Goal: Task Accomplishment & Management: Manage account settings

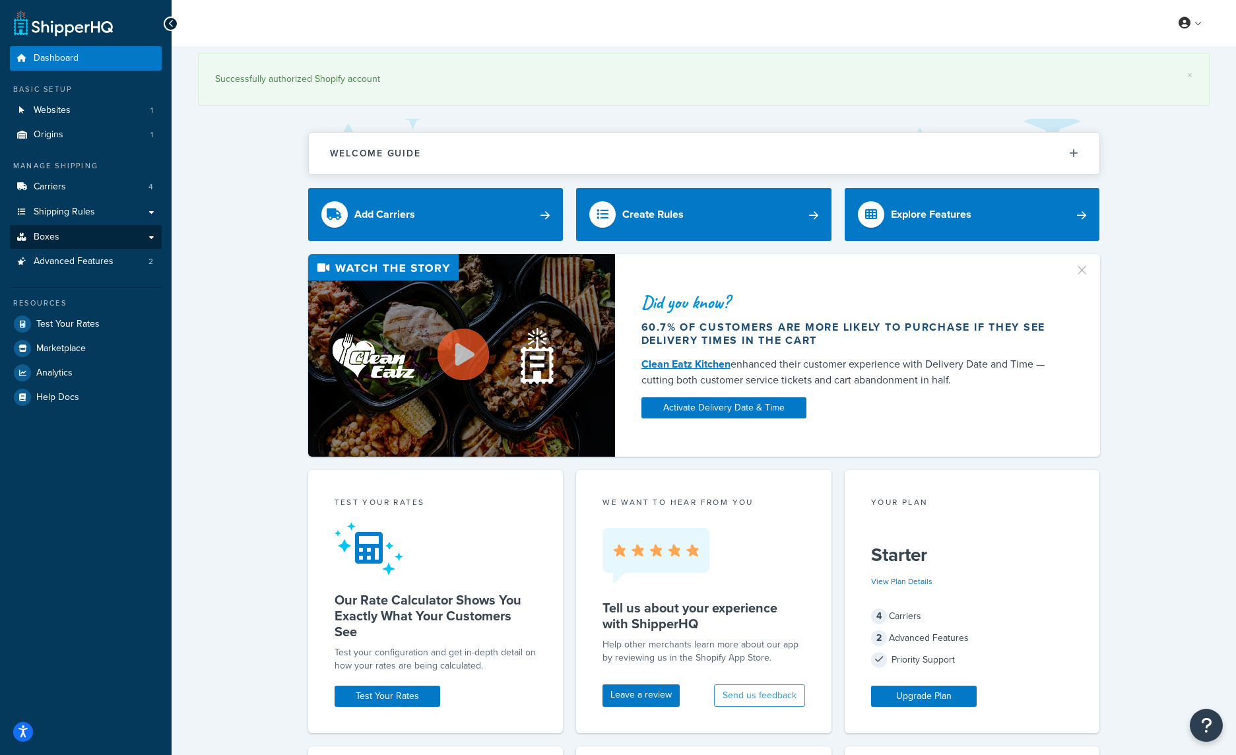
click at [100, 230] on link "Boxes" at bounding box center [86, 237] width 152 height 24
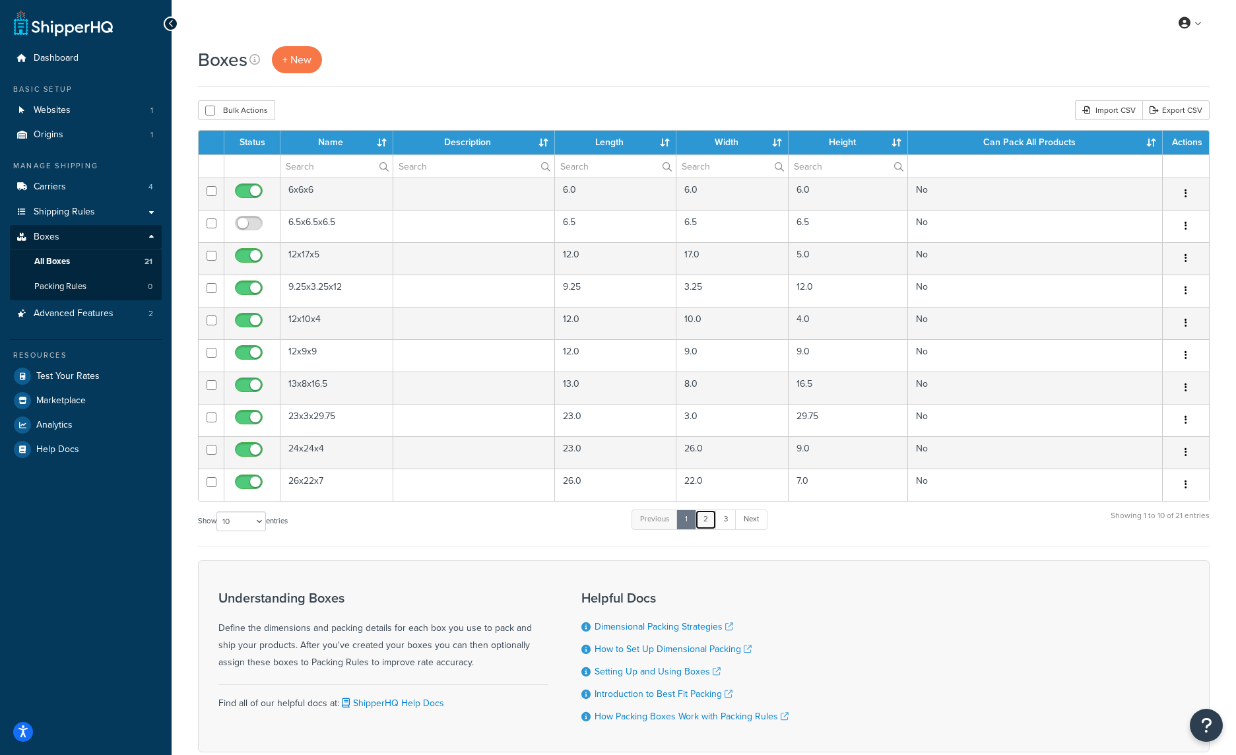
click at [710, 523] on link "2" at bounding box center [706, 519] width 22 height 20
click at [726, 521] on link "3" at bounding box center [723, 519] width 21 height 20
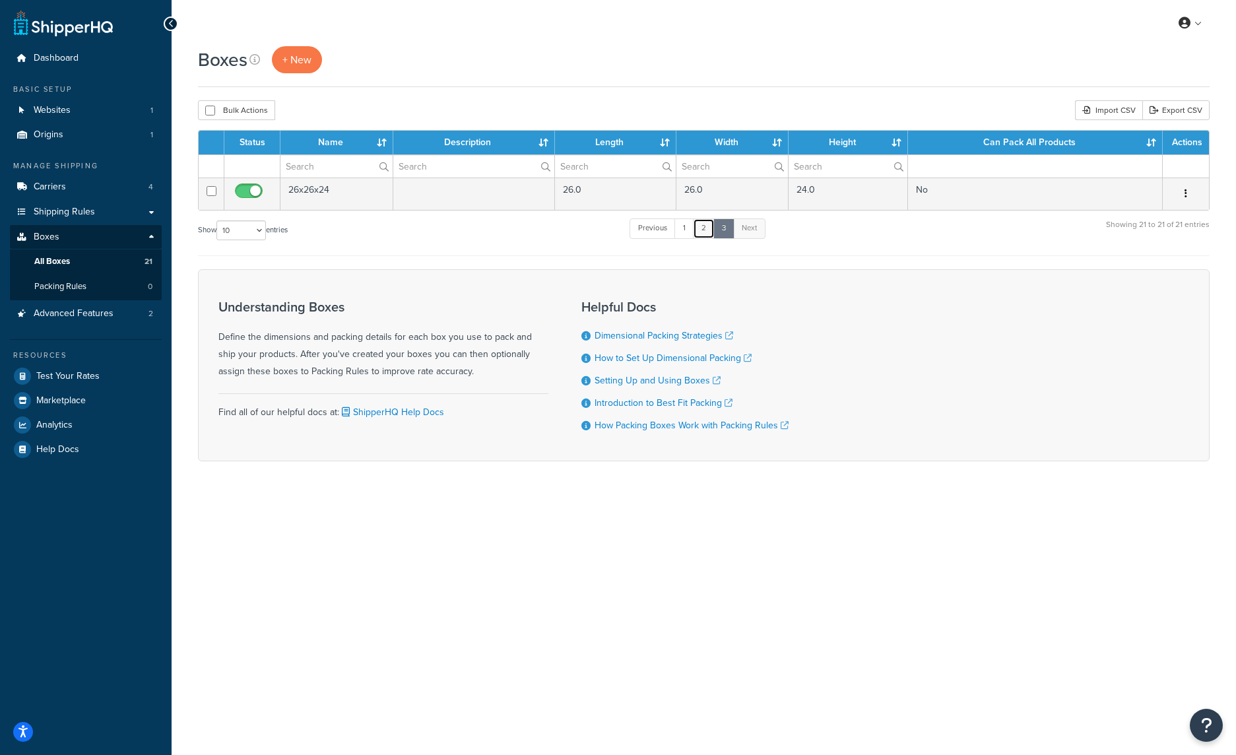
click at [707, 233] on link "2" at bounding box center [704, 228] width 22 height 20
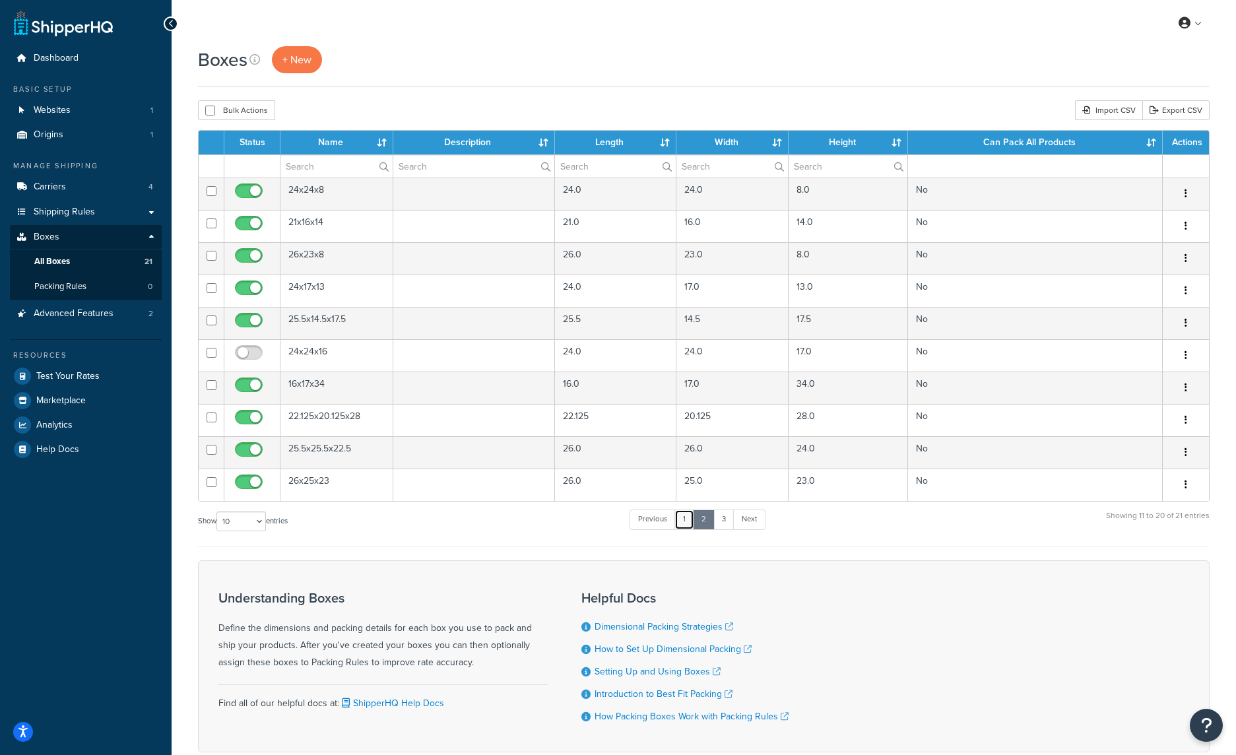
click at [685, 520] on link "1" at bounding box center [684, 519] width 20 height 20
click at [63, 208] on span "Shipping Rules" at bounding box center [64, 212] width 61 height 11
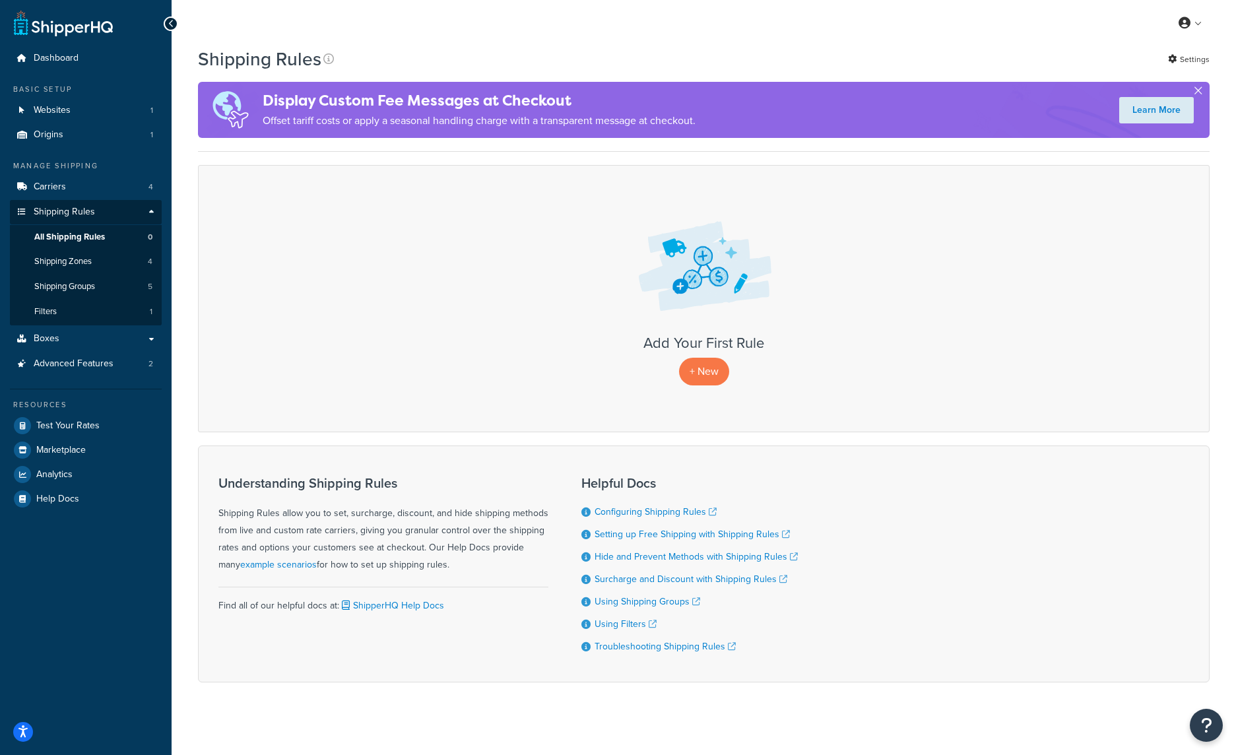
click at [1199, 92] on button "button" at bounding box center [1197, 93] width 3 height 3
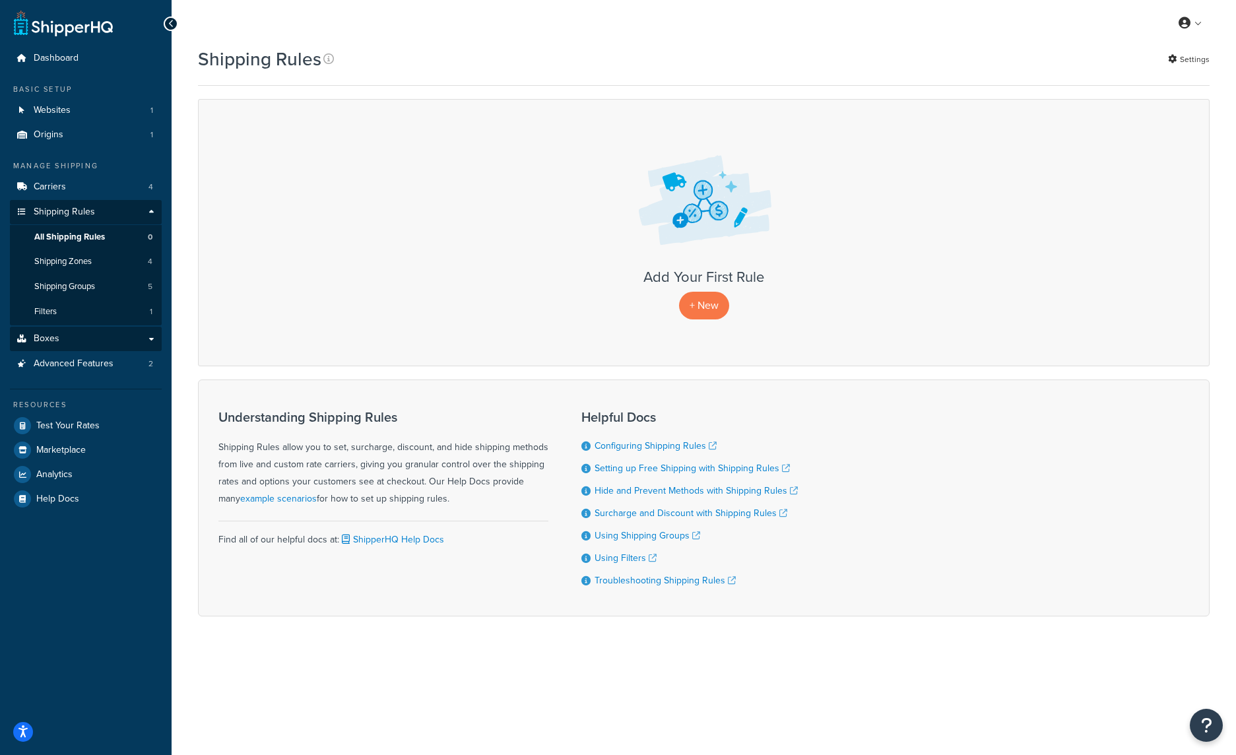
click at [60, 334] on link "Boxes" at bounding box center [86, 339] width 152 height 24
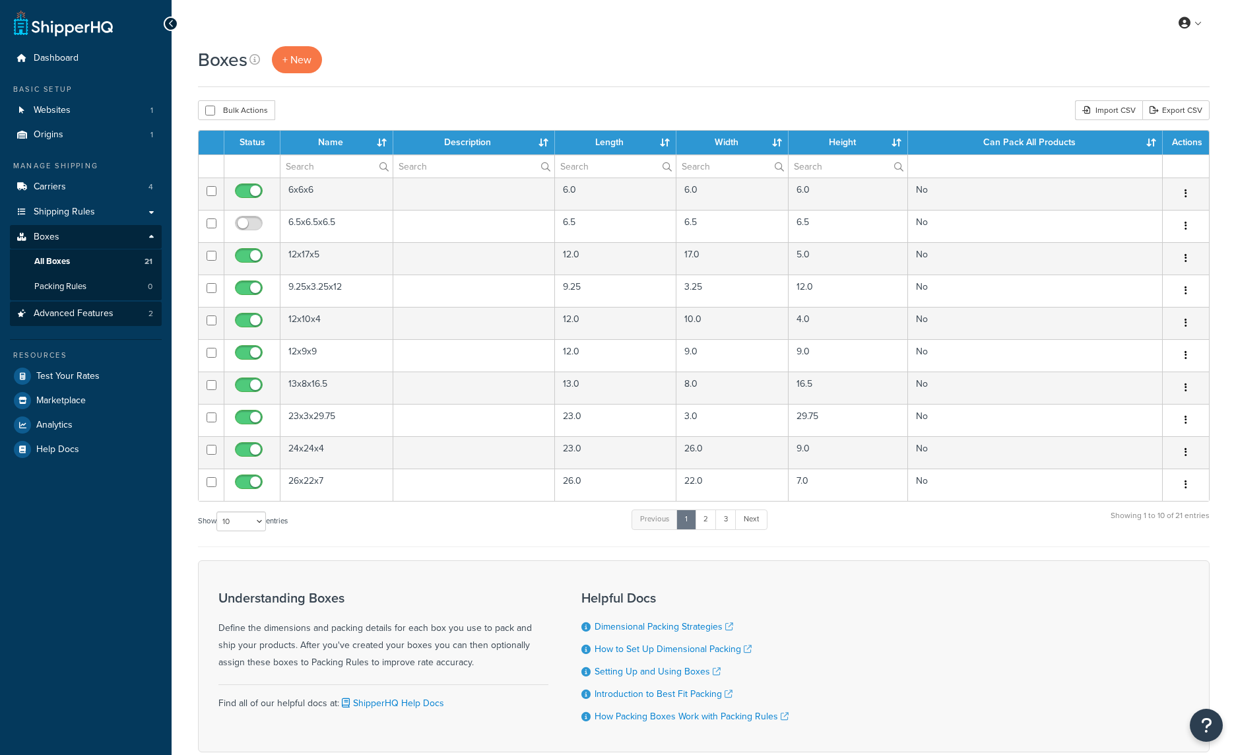
click at [68, 308] on span "Advanced Features" at bounding box center [74, 313] width 80 height 11
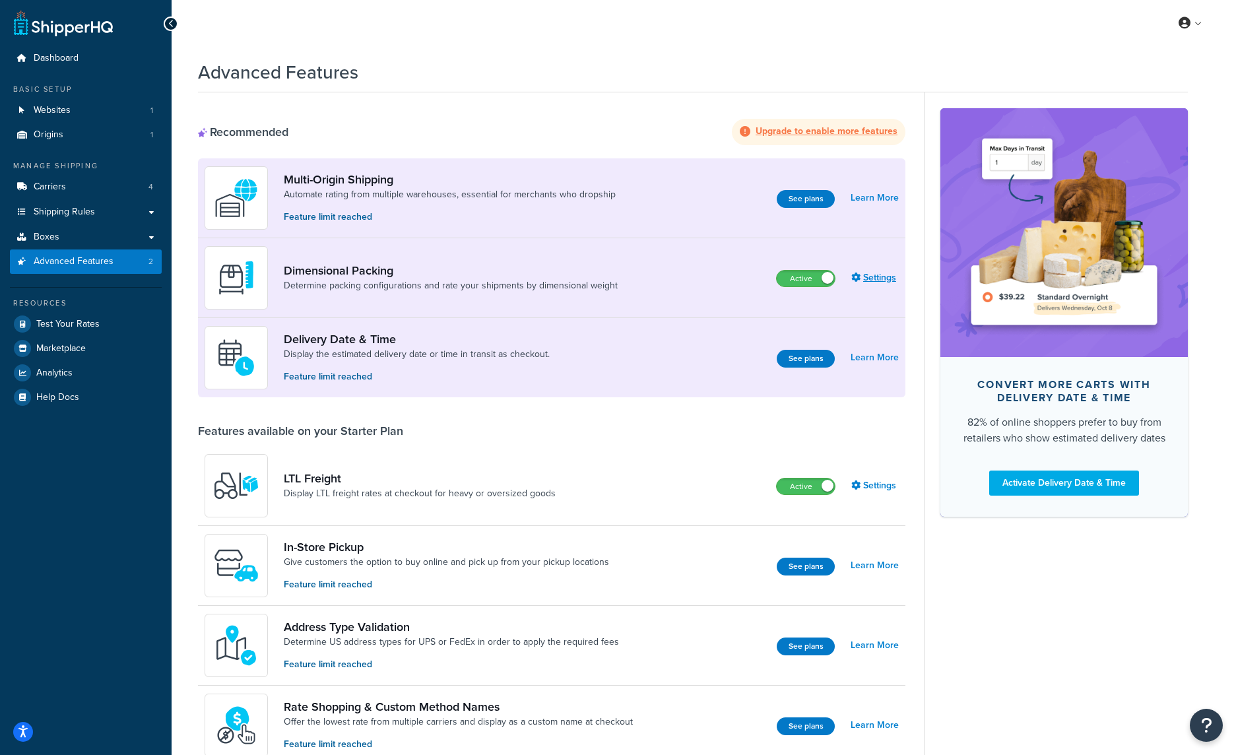
click at [882, 278] on link "Settings" at bounding box center [875, 278] width 48 height 18
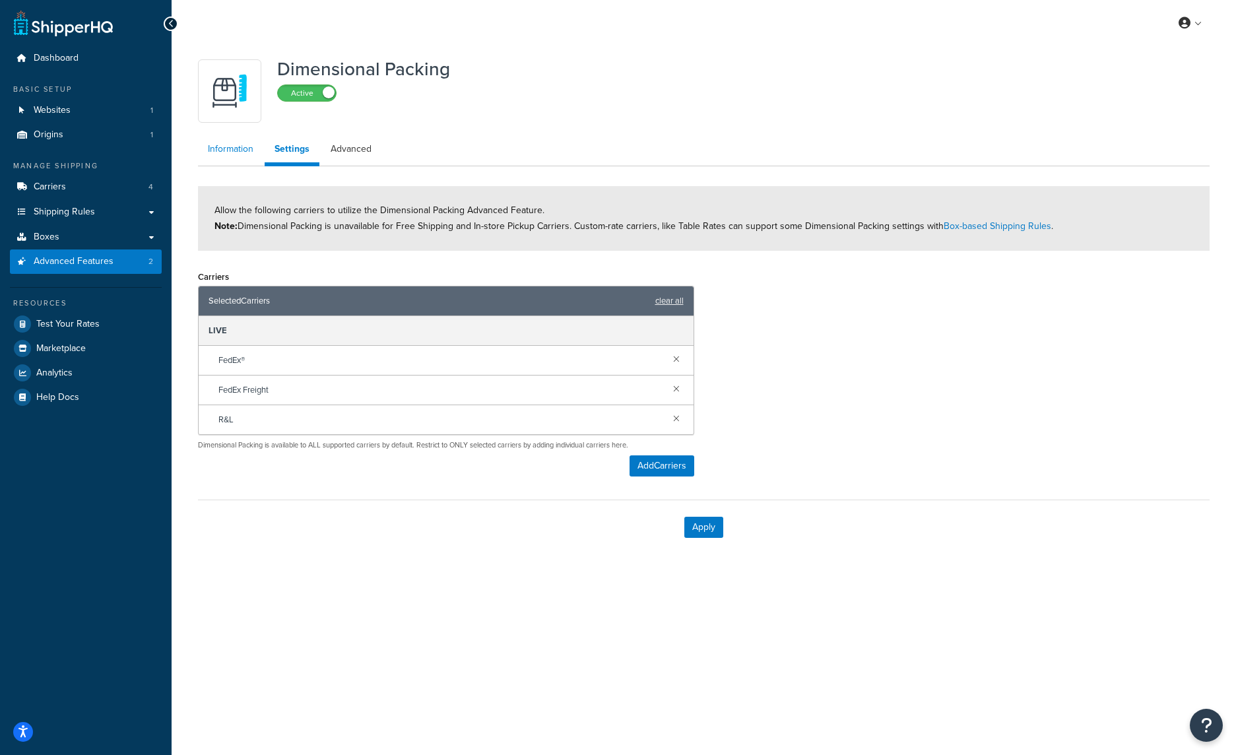
click at [218, 154] on link "Information" at bounding box center [230, 149] width 65 height 26
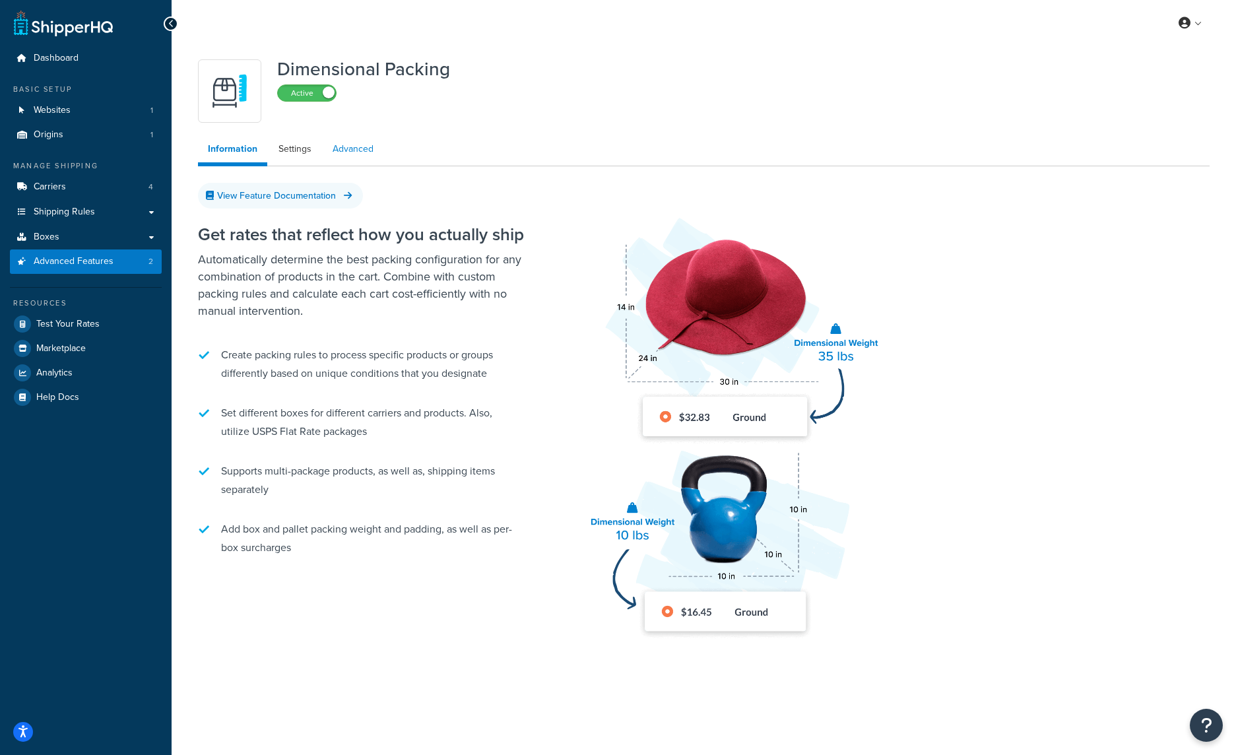
click at [360, 150] on link "Advanced" at bounding box center [353, 149] width 61 height 26
select select "false"
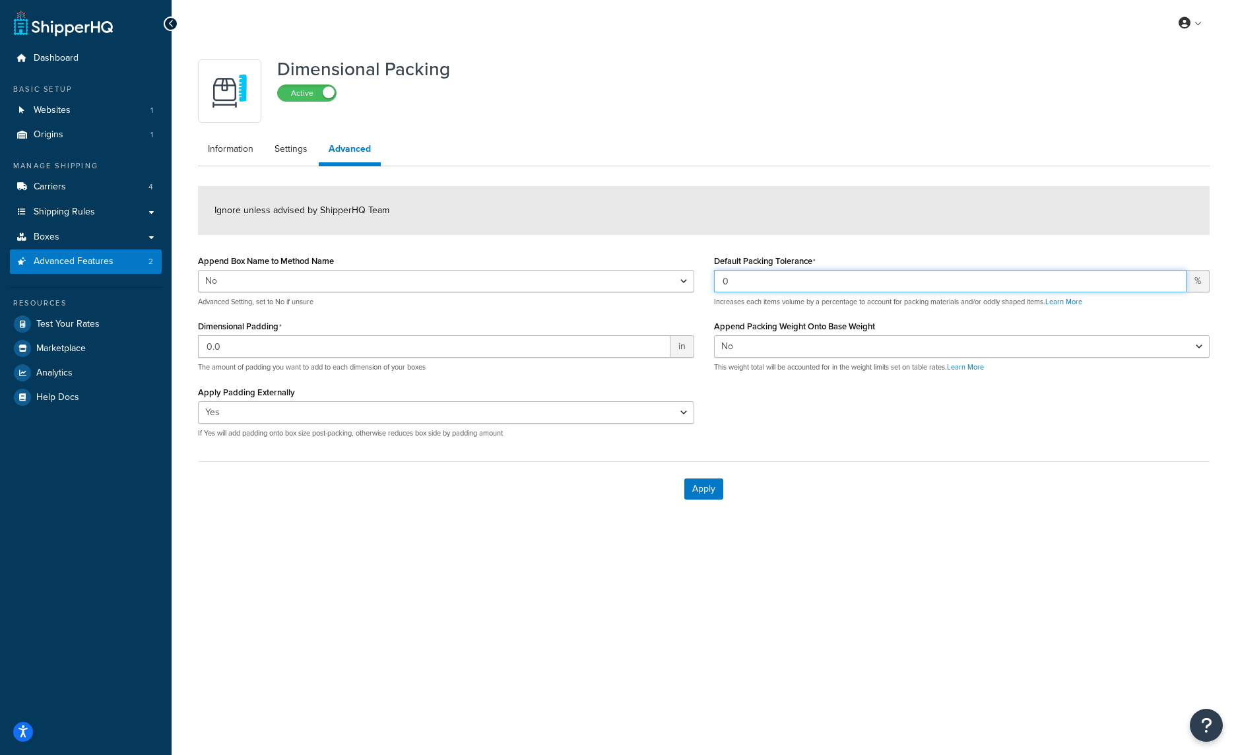
click at [818, 282] on input "0" at bounding box center [950, 281] width 473 height 22
click at [752, 412] on div "Append Box Name to Method Name Yes No Advanced Setting, set to No if unsure Dim…" at bounding box center [703, 349] width 1031 height 197
drag, startPoint x: 724, startPoint y: 327, endPoint x: 911, endPoint y: 327, distance: 187.4
click at [913, 327] on div "Default Packing Tolerance 0 % Increases each items volume by a percentage to ac…" at bounding box center [962, 316] width 516 height 131
click at [911, 327] on div "Append Packing Weight Onto Base Weight Yes No This weight total will be account…" at bounding box center [962, 344] width 496 height 55
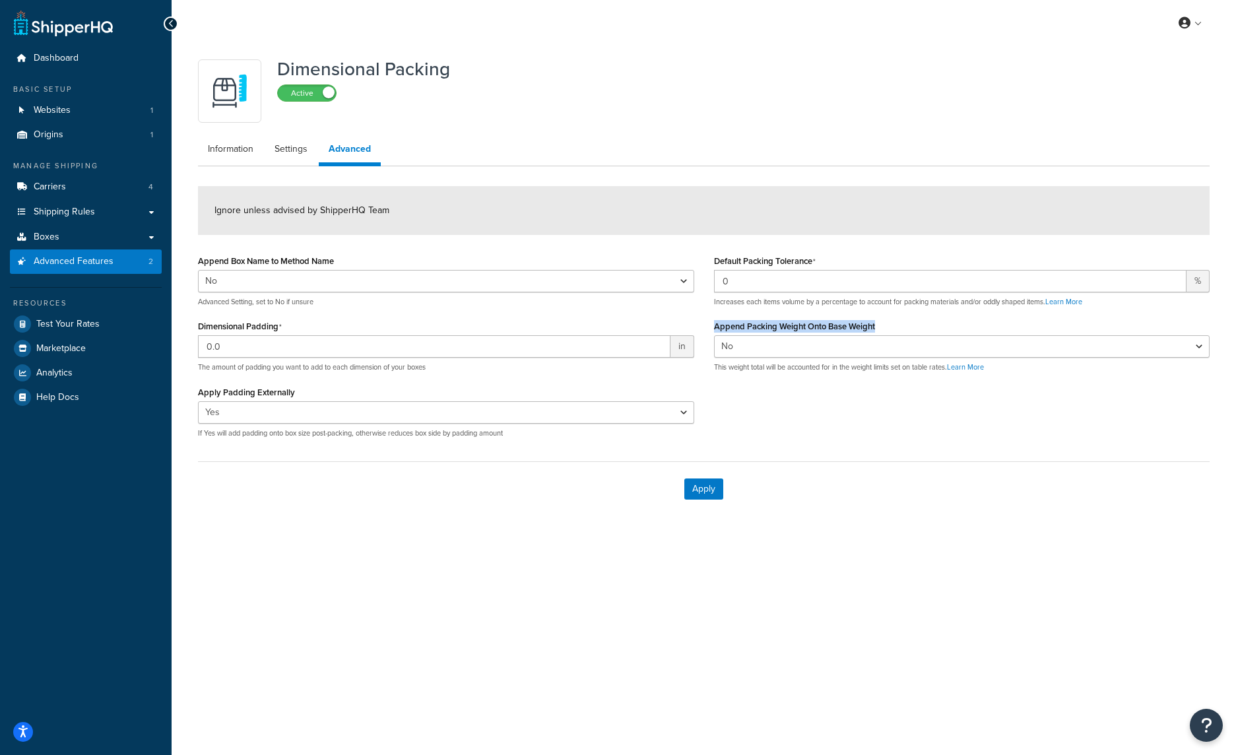
drag, startPoint x: 910, startPoint y: 326, endPoint x: 711, endPoint y: 327, distance: 199.9
click at [711, 327] on div "Default Packing Tolerance 0 % Increases each items volume by a percentage to ac…" at bounding box center [962, 316] width 516 height 131
click at [283, 155] on link "Settings" at bounding box center [291, 149] width 53 height 26
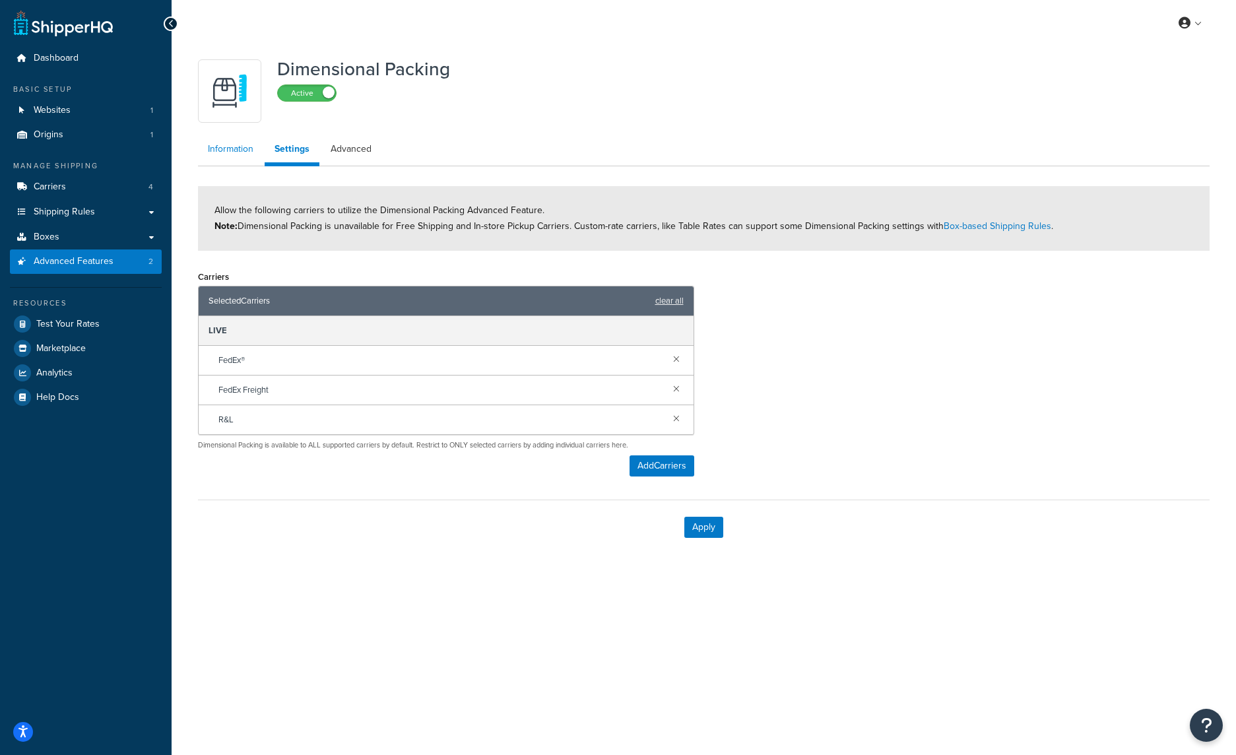
click at [223, 152] on link "Information" at bounding box center [230, 149] width 65 height 26
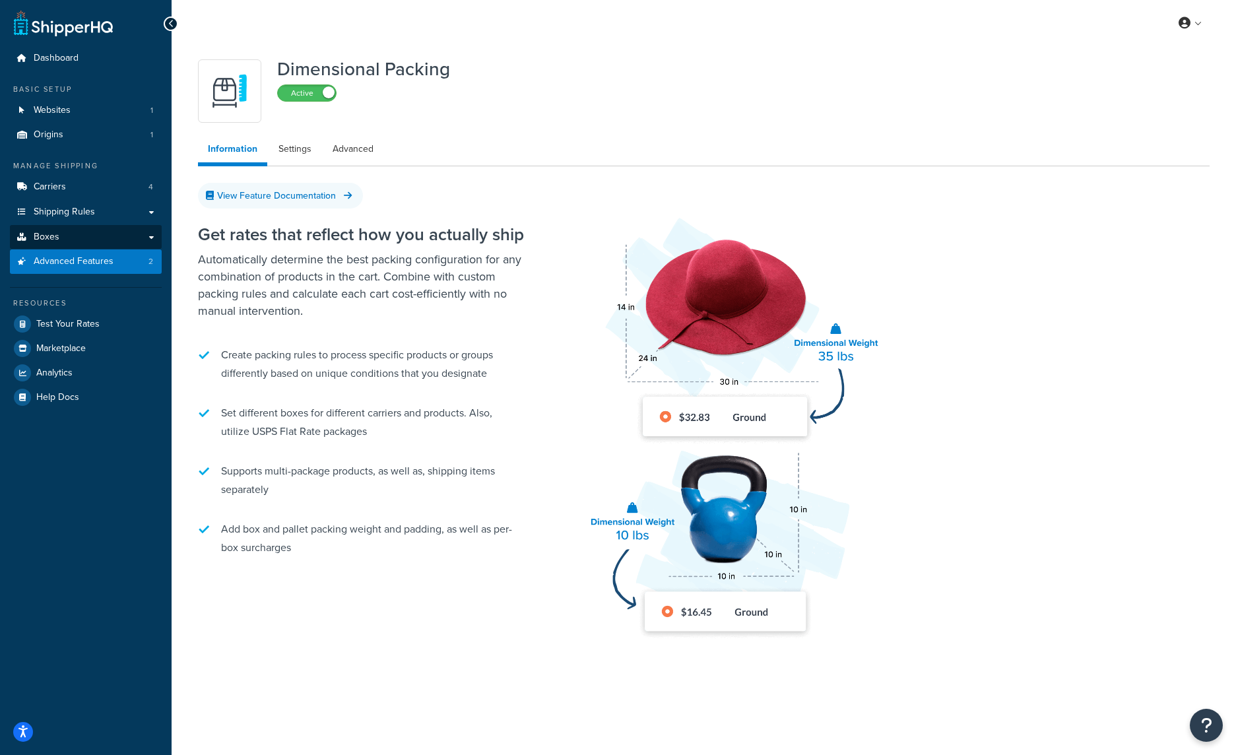
click at [67, 234] on link "Boxes" at bounding box center [86, 237] width 152 height 24
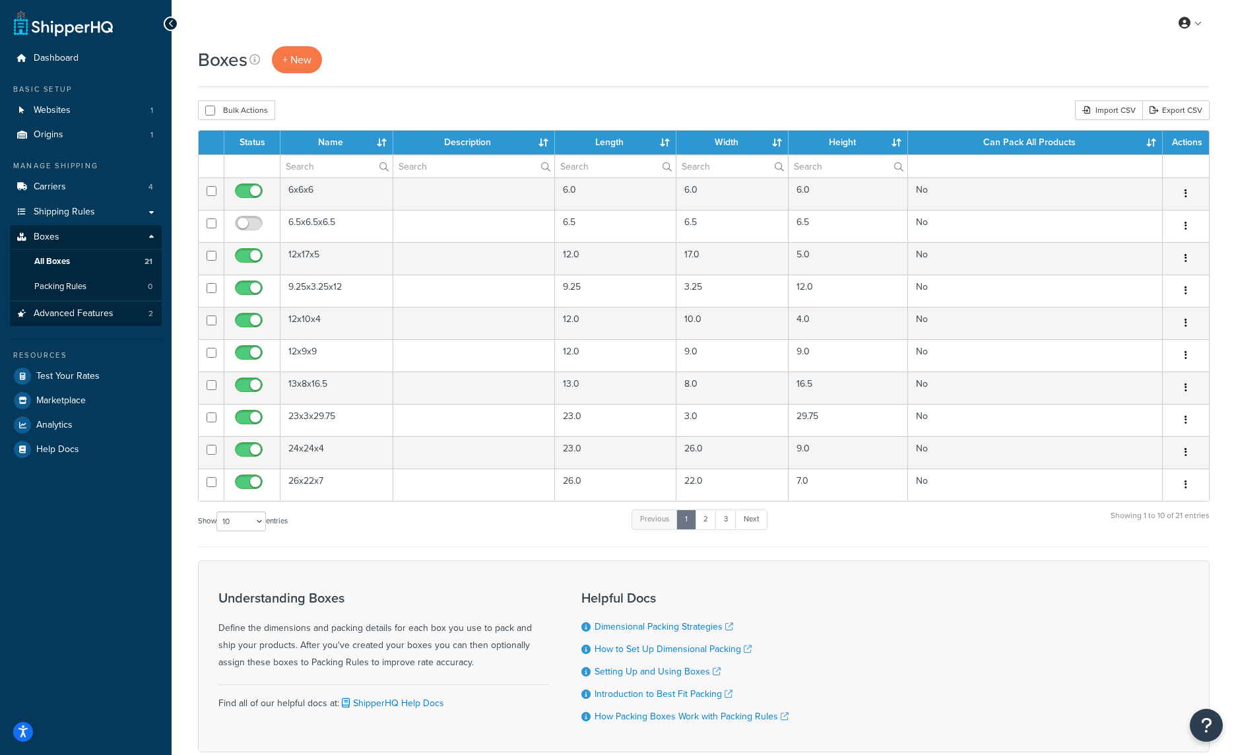
click at [74, 308] on span "Advanced Features" at bounding box center [74, 313] width 80 height 11
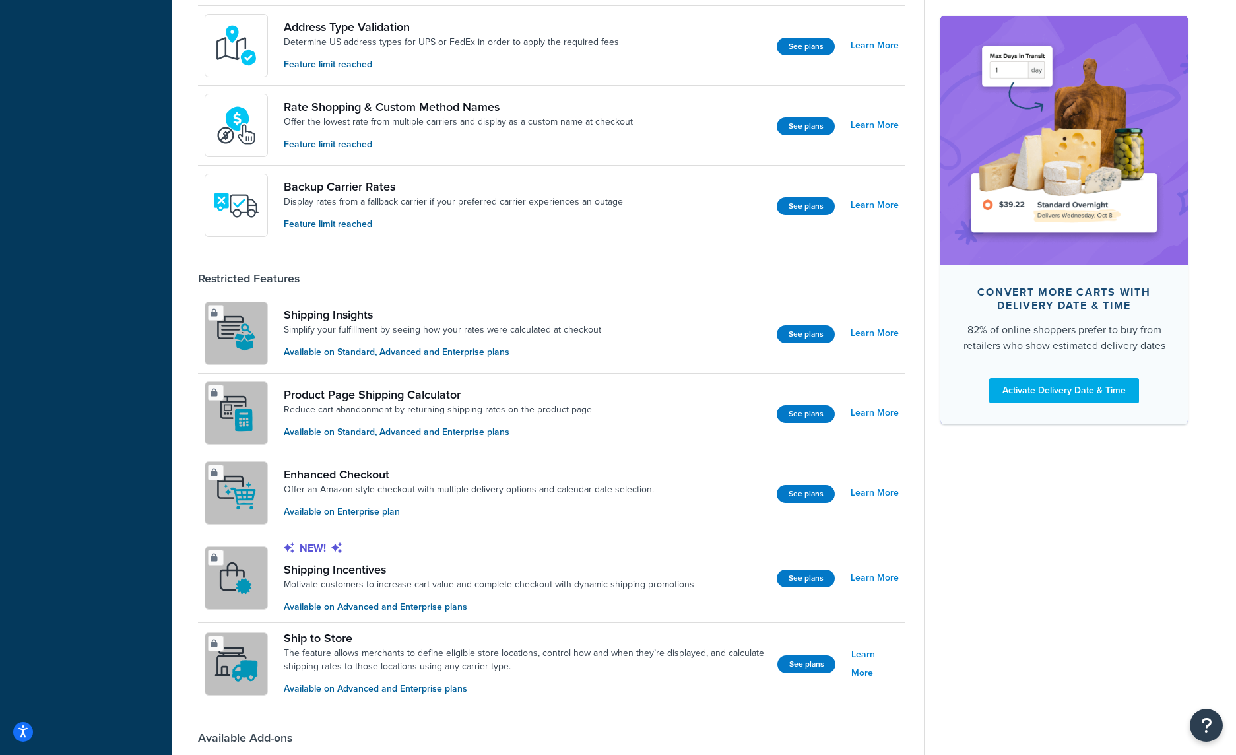
scroll to position [602, 0]
